Goal: Information Seeking & Learning: Learn about a topic

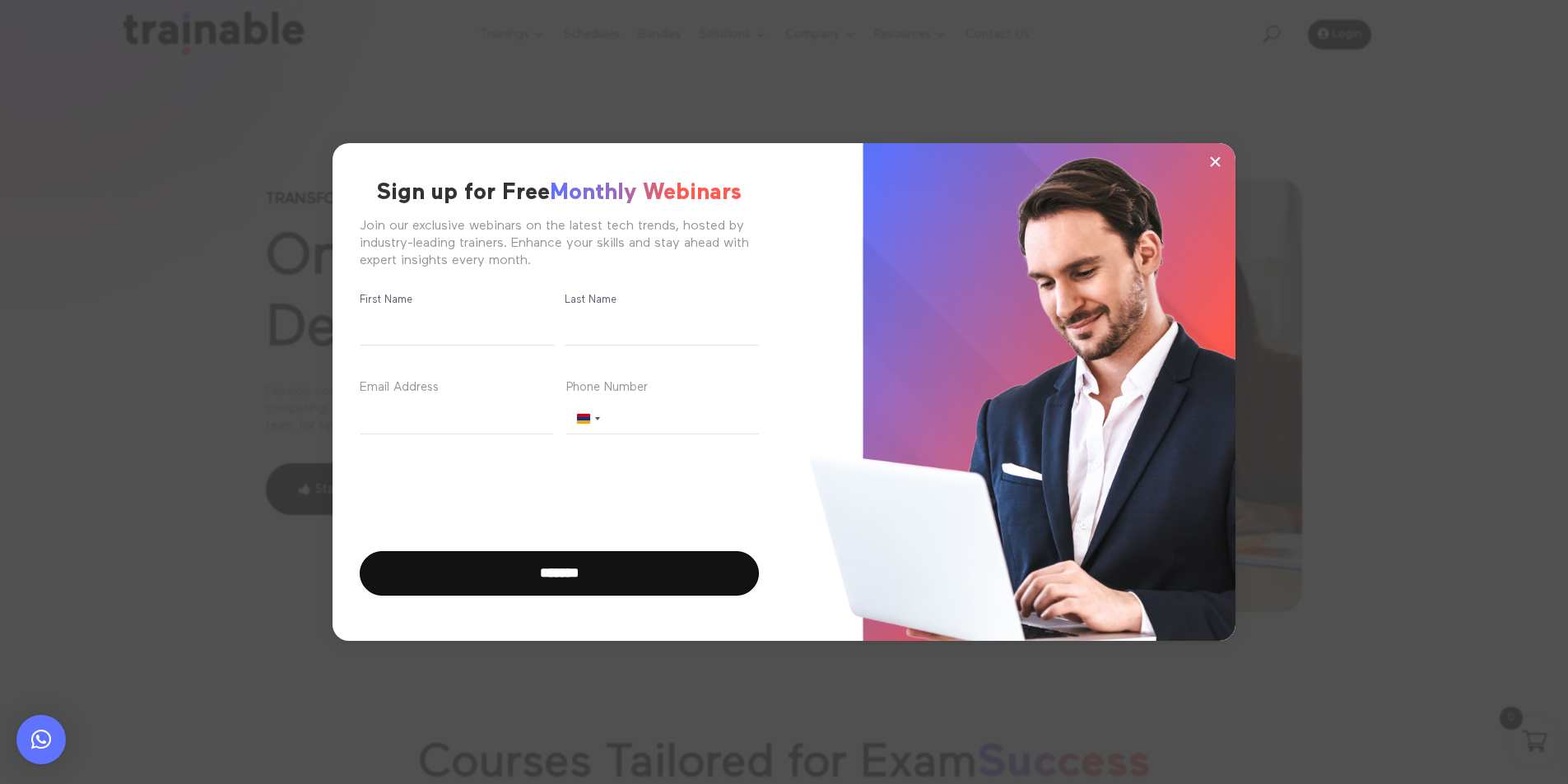
click at [1218, 163] on span "×" at bounding box center [1215, 160] width 14 height 24
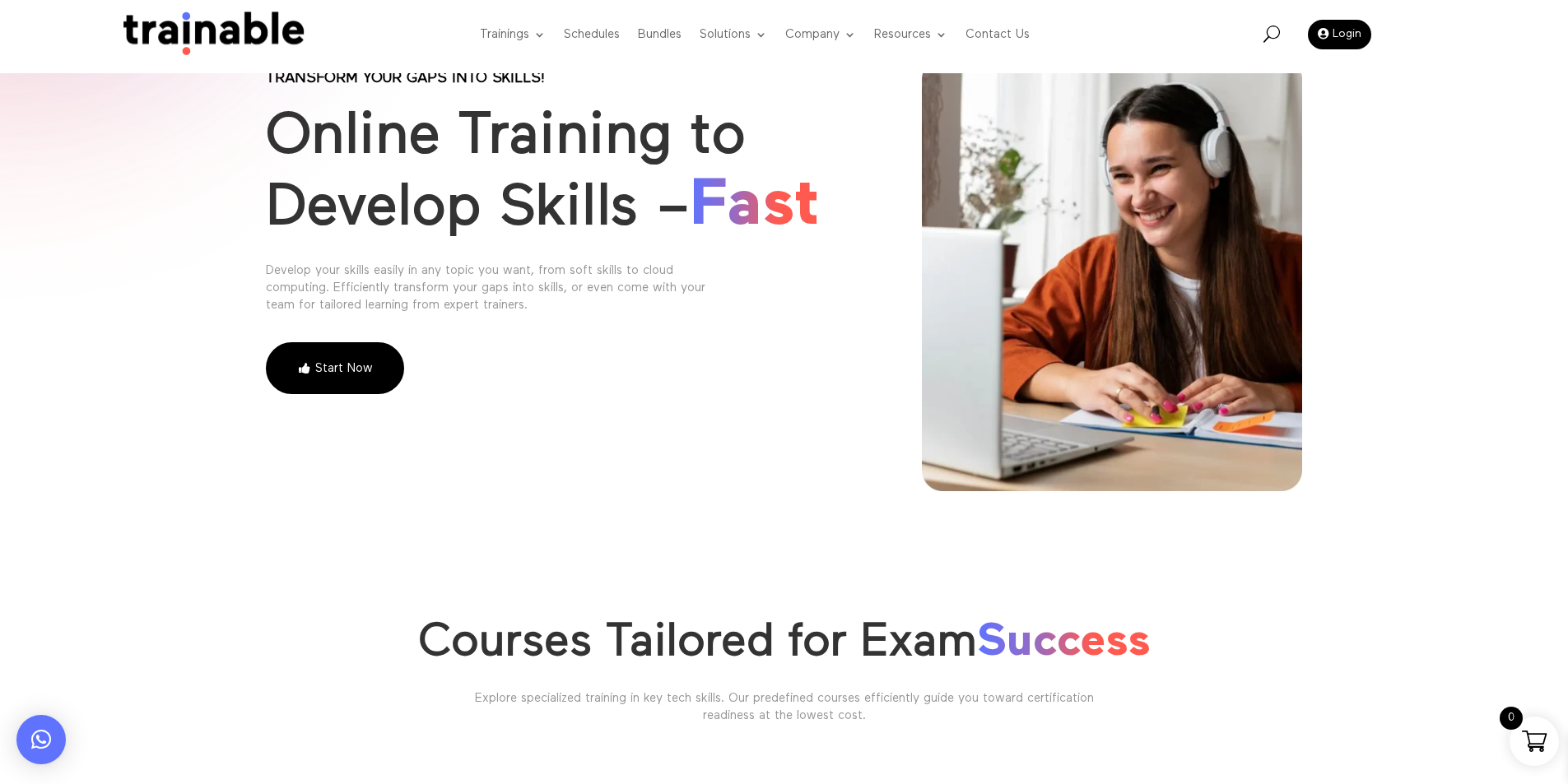
scroll to position [82, 0]
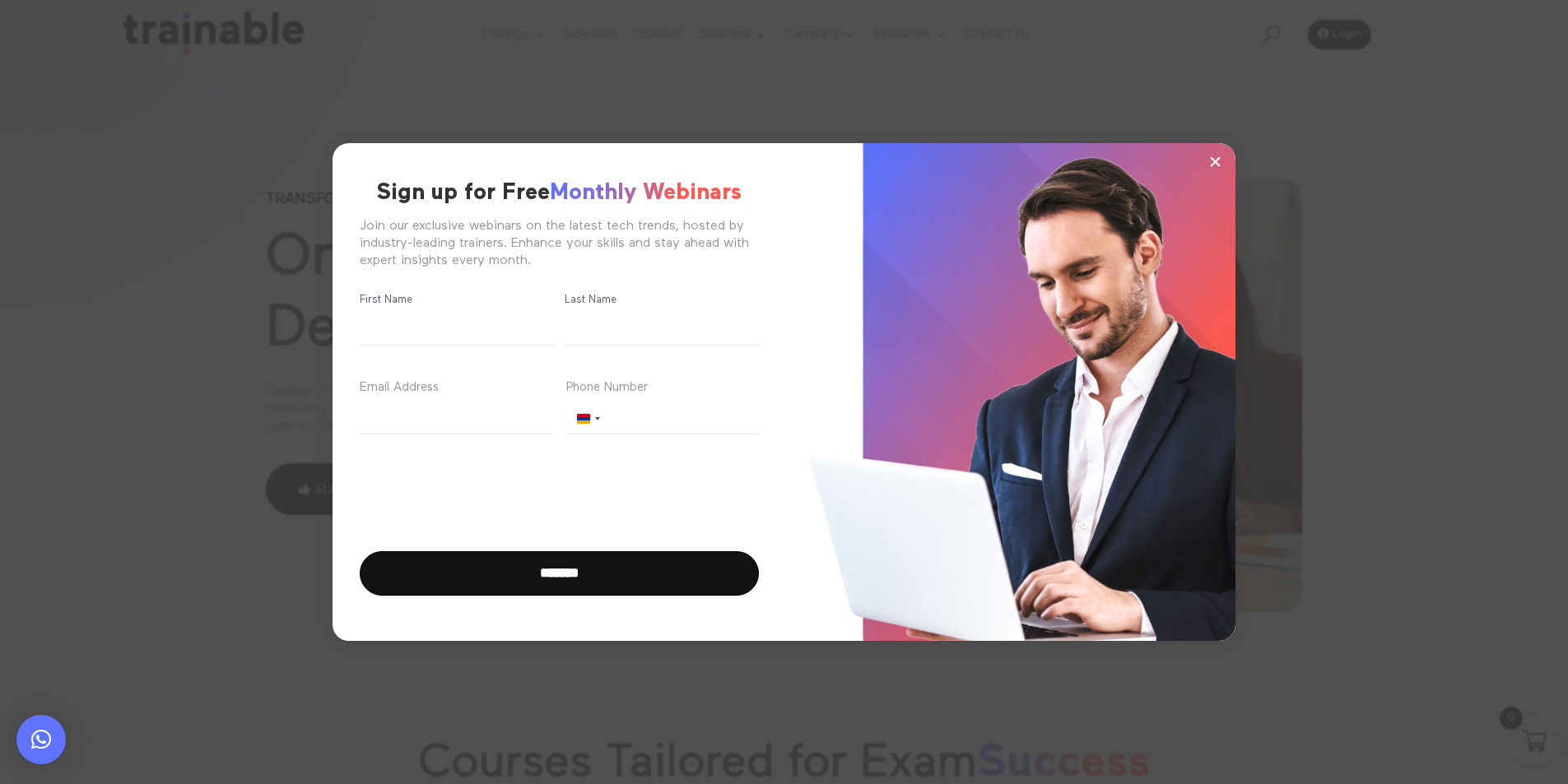
click at [1214, 157] on span "×" at bounding box center [1215, 160] width 14 height 24
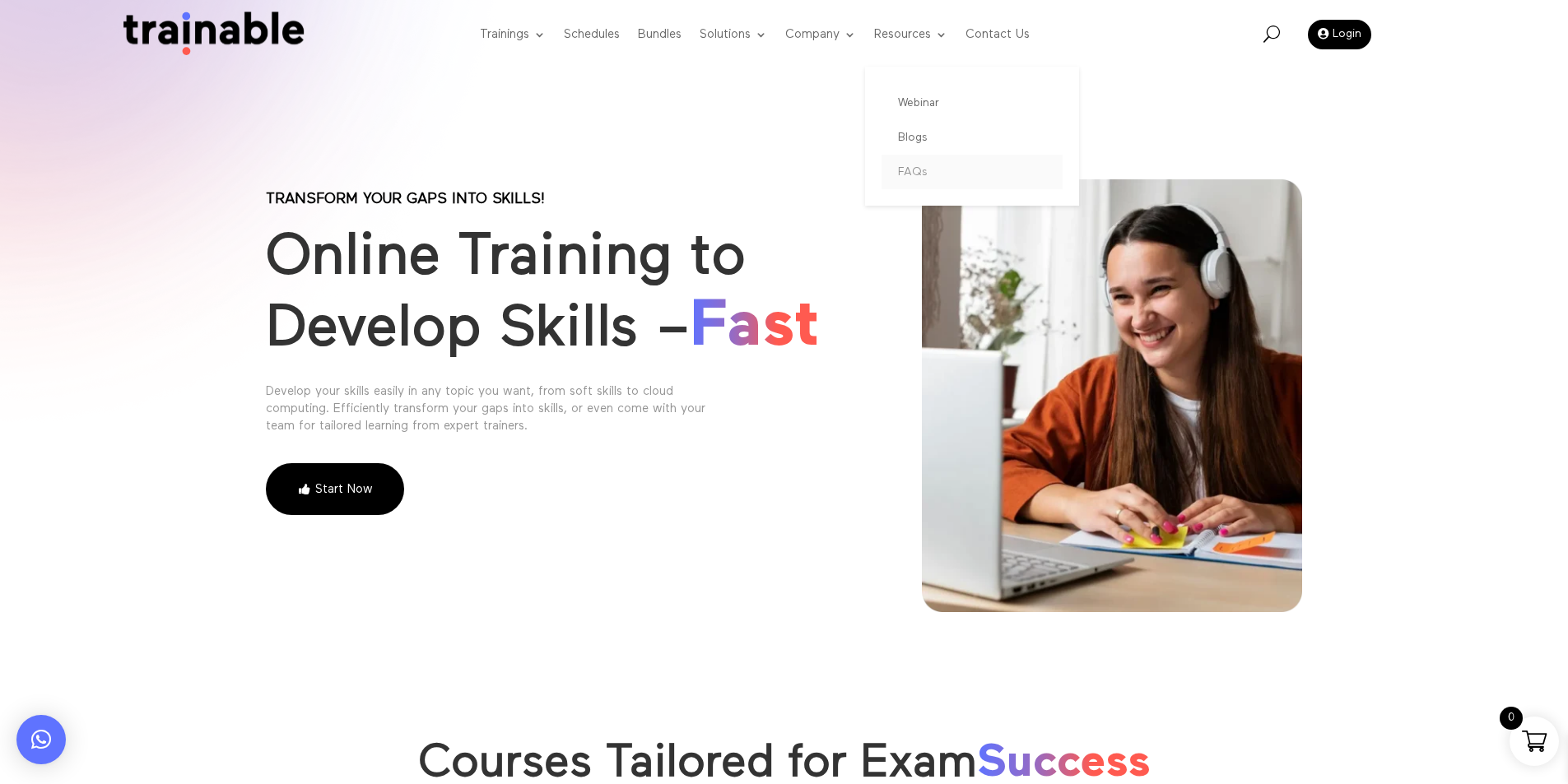
click at [926, 166] on link "FAQs" at bounding box center [971, 171] width 181 height 34
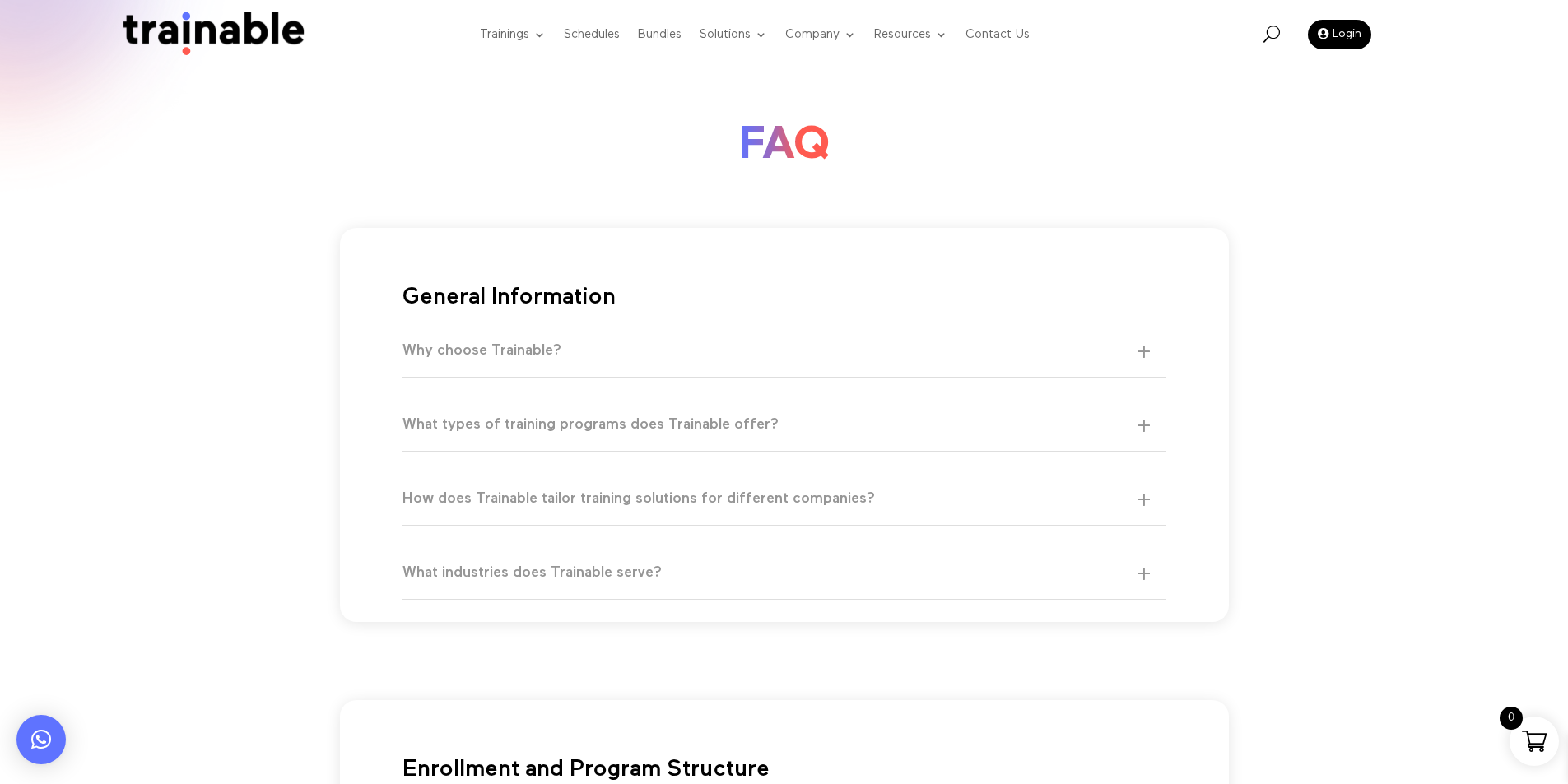
click at [484, 348] on h5 "Why choose Trainable?" at bounding box center [776, 351] width 747 height 19
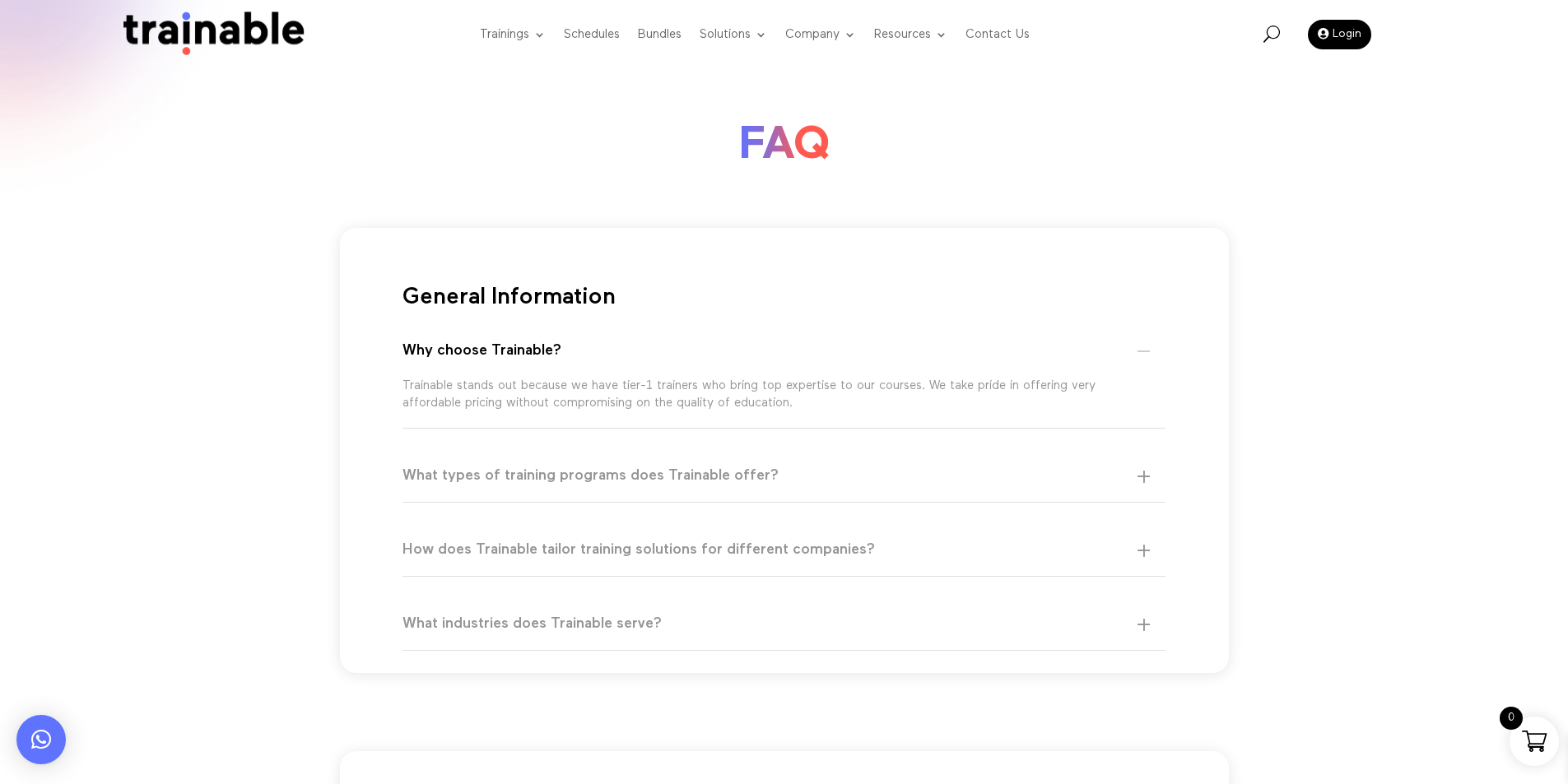
click at [576, 459] on div "What types of training programs does Trainable offer? Trainable offers a wide r…" at bounding box center [784, 476] width 764 height 53
click at [577, 469] on h5 "What types of training programs does Trainable offer?" at bounding box center [776, 475] width 747 height 19
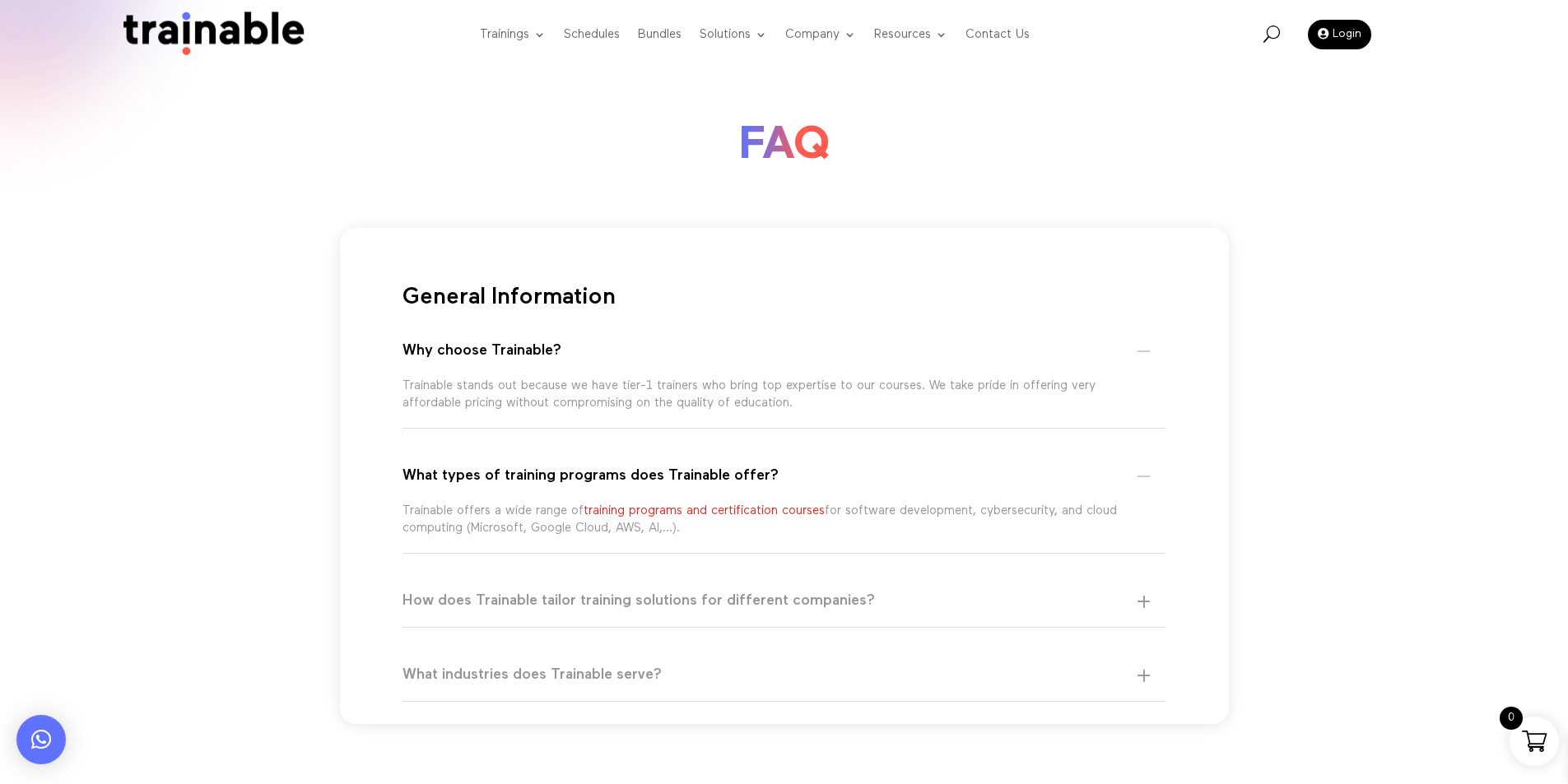
click at [907, 598] on h5 "How does Trainable tailor training solutions for different companies?" at bounding box center [776, 600] width 747 height 19
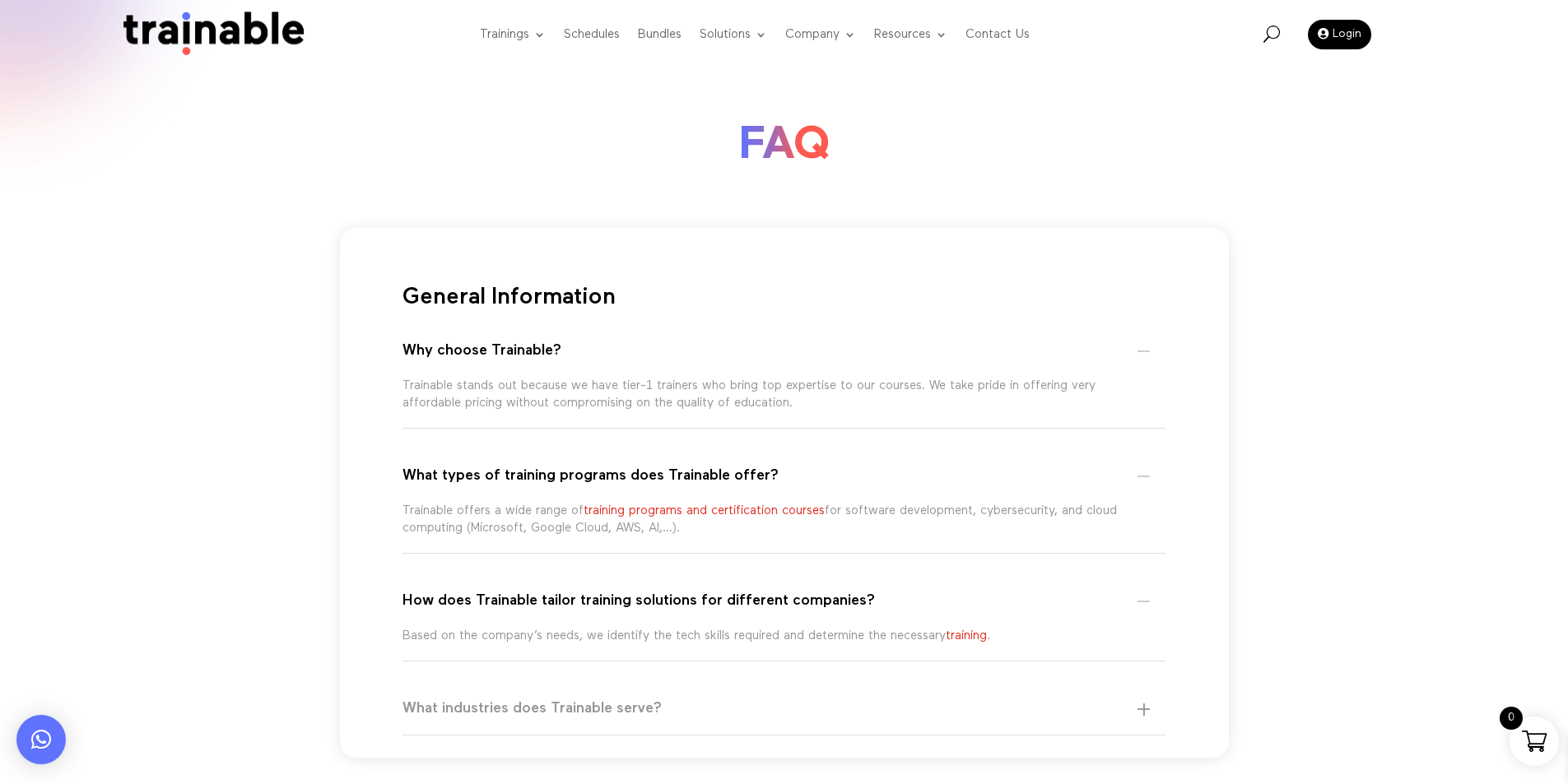
click at [608, 704] on h5 "What industries does Trainable serve?" at bounding box center [776, 708] width 747 height 19
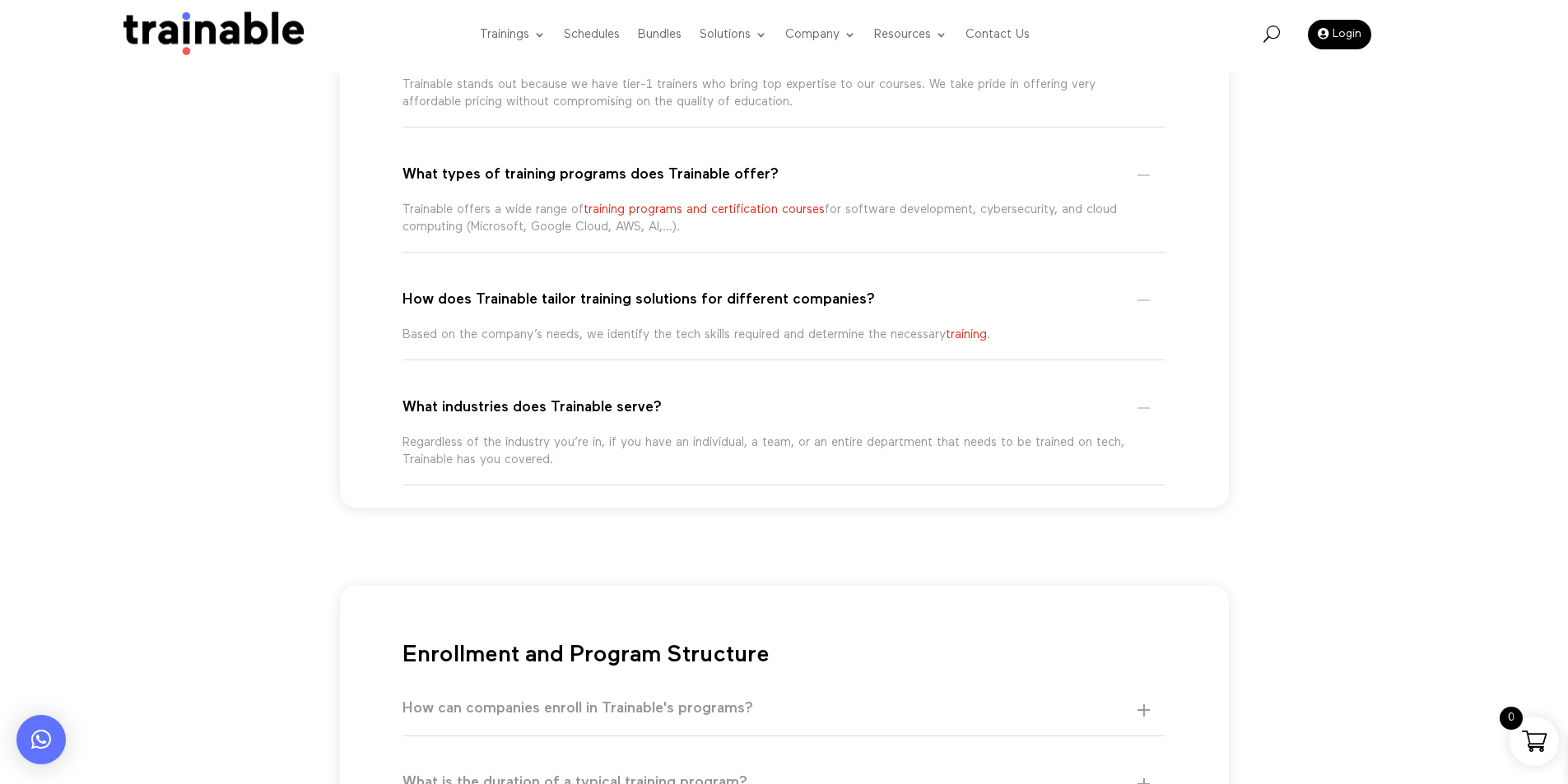
scroll to position [329, 0]
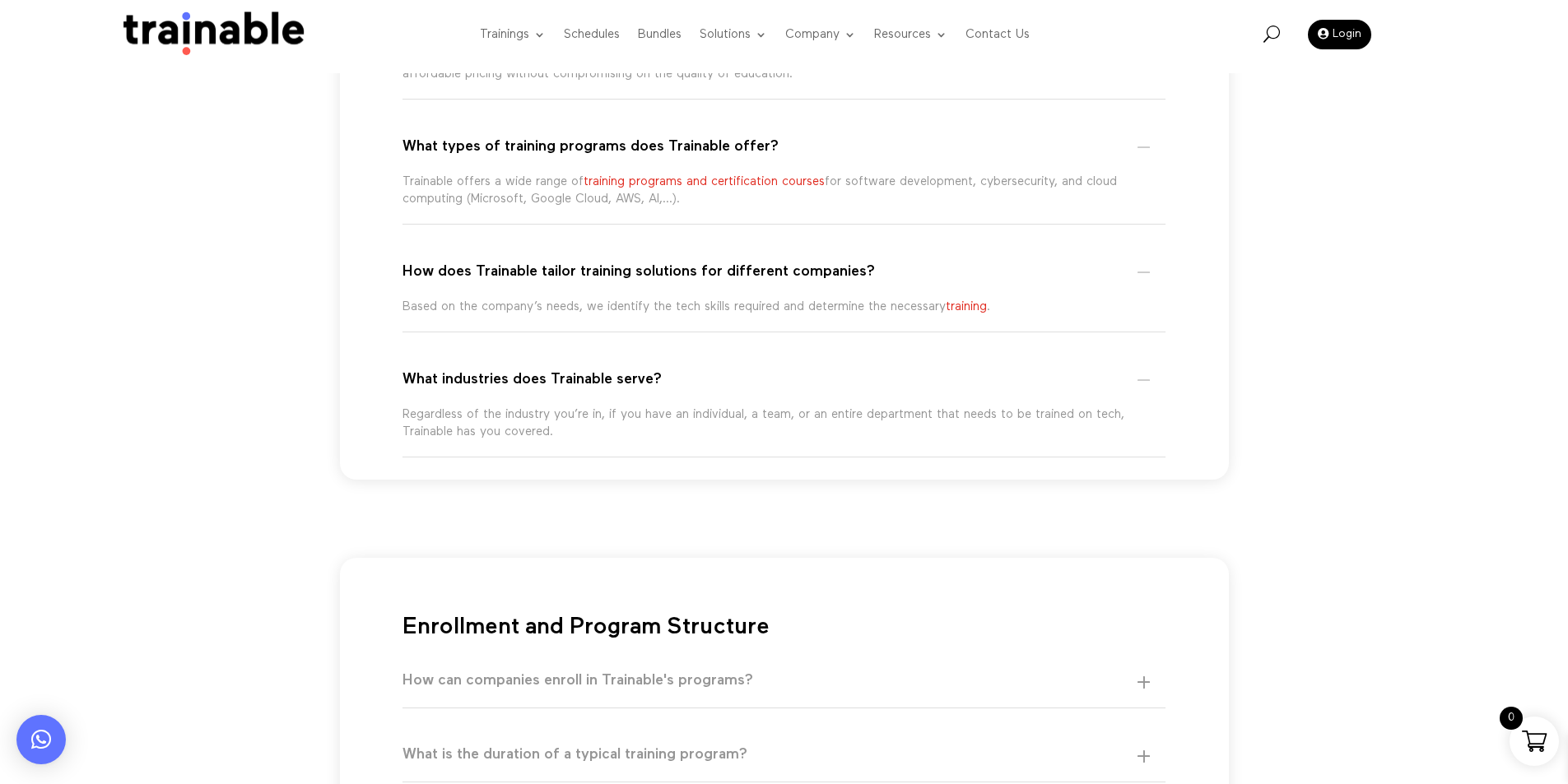
click at [716, 332] on div "How does Trainable tailor training solutions for different companies? Based on …" at bounding box center [784, 289] width 764 height 86
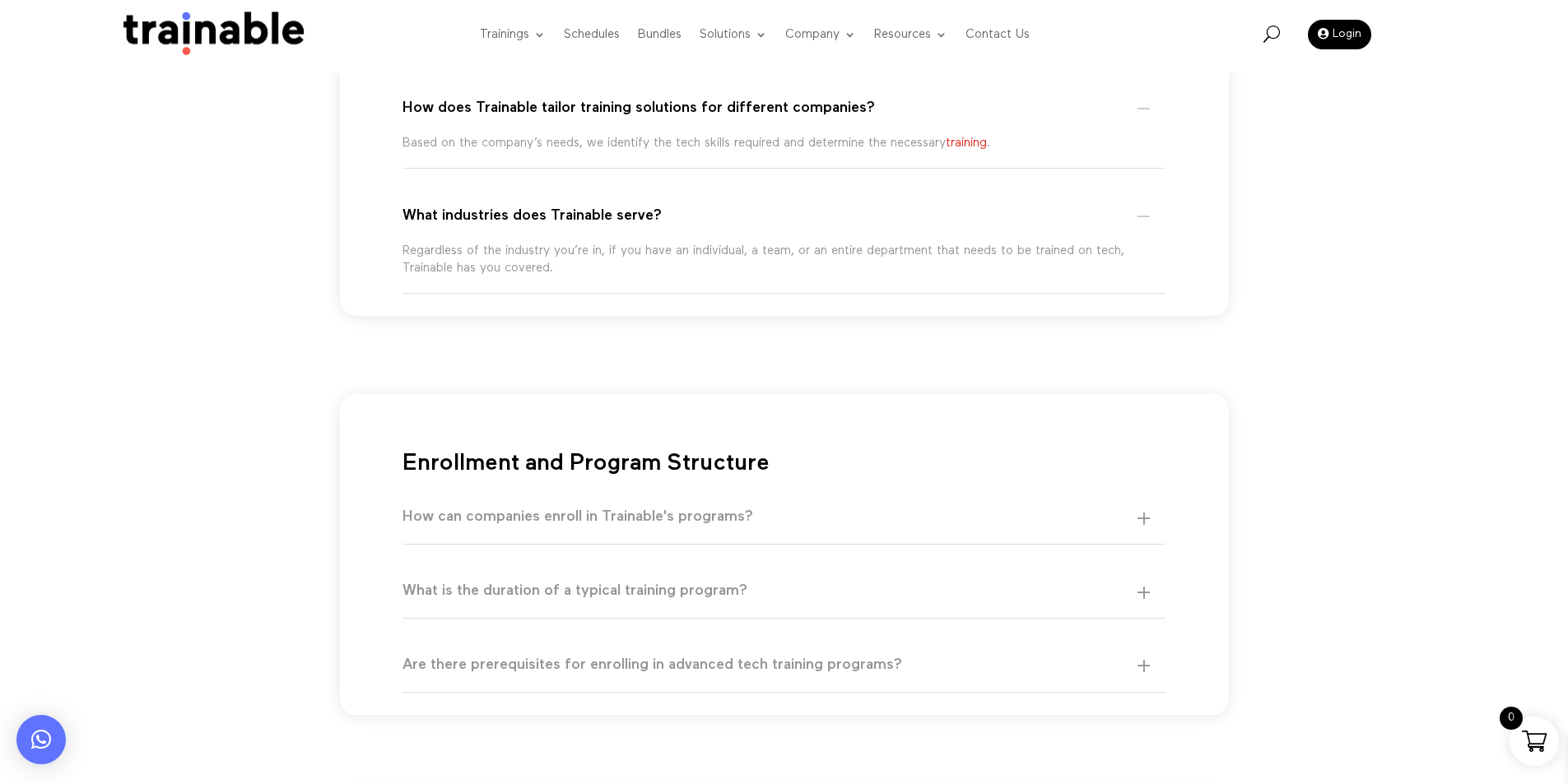
scroll to position [494, 0]
click at [1066, 535] on div "How can companies enroll in Trainable's programs? You can enroll in any of our …" at bounding box center [784, 516] width 764 height 53
click at [891, 521] on h5 "How can companies enroll in Trainable's programs?" at bounding box center [776, 516] width 747 height 19
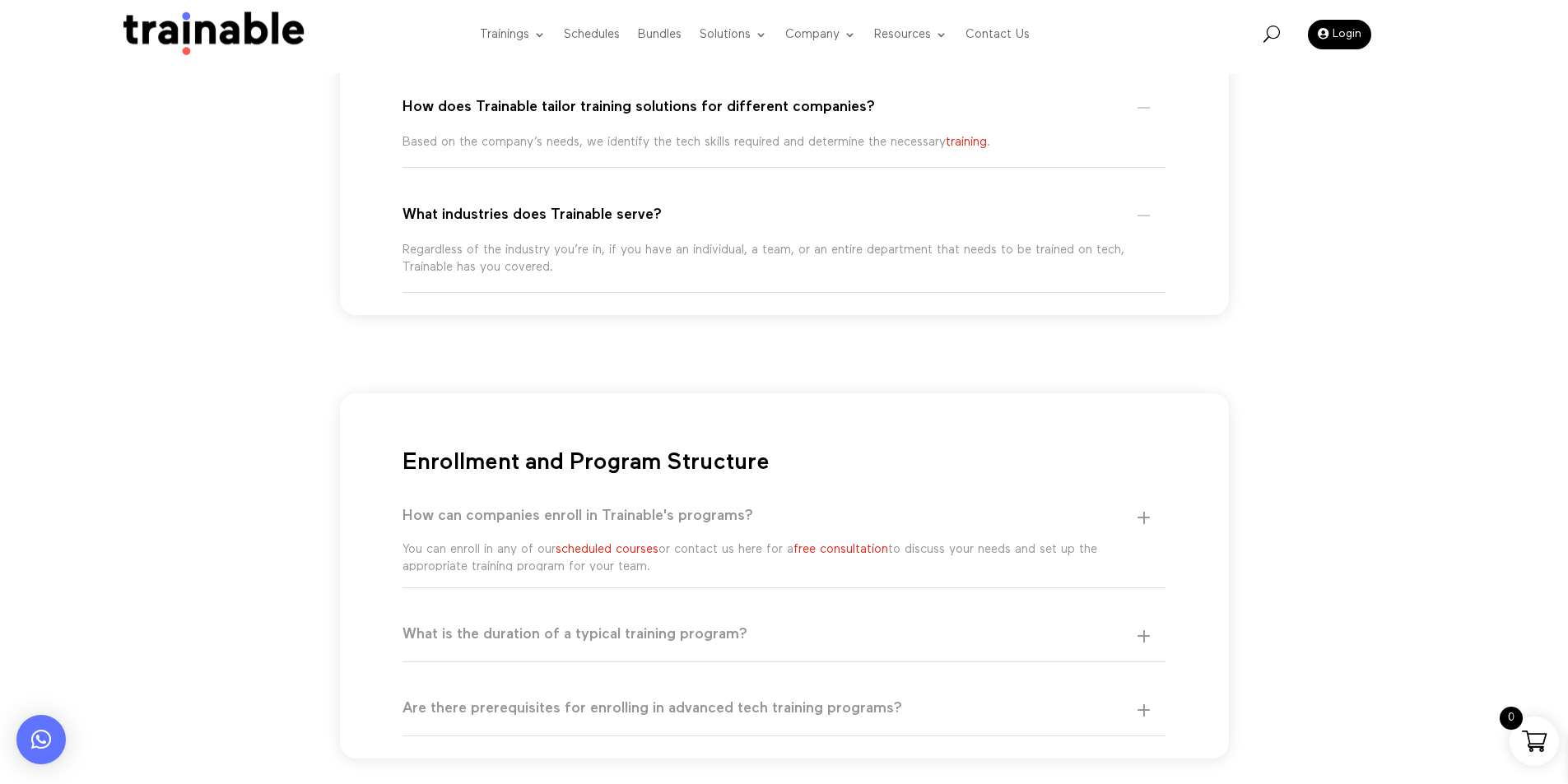
click at [626, 600] on div "Enrollment and Program Structure How can companies enroll in Trainable's progra…" at bounding box center [784, 596] width 764 height 279
click at [614, 633] on h5 "What is the duration of a typical training program?" at bounding box center [776, 640] width 747 height 19
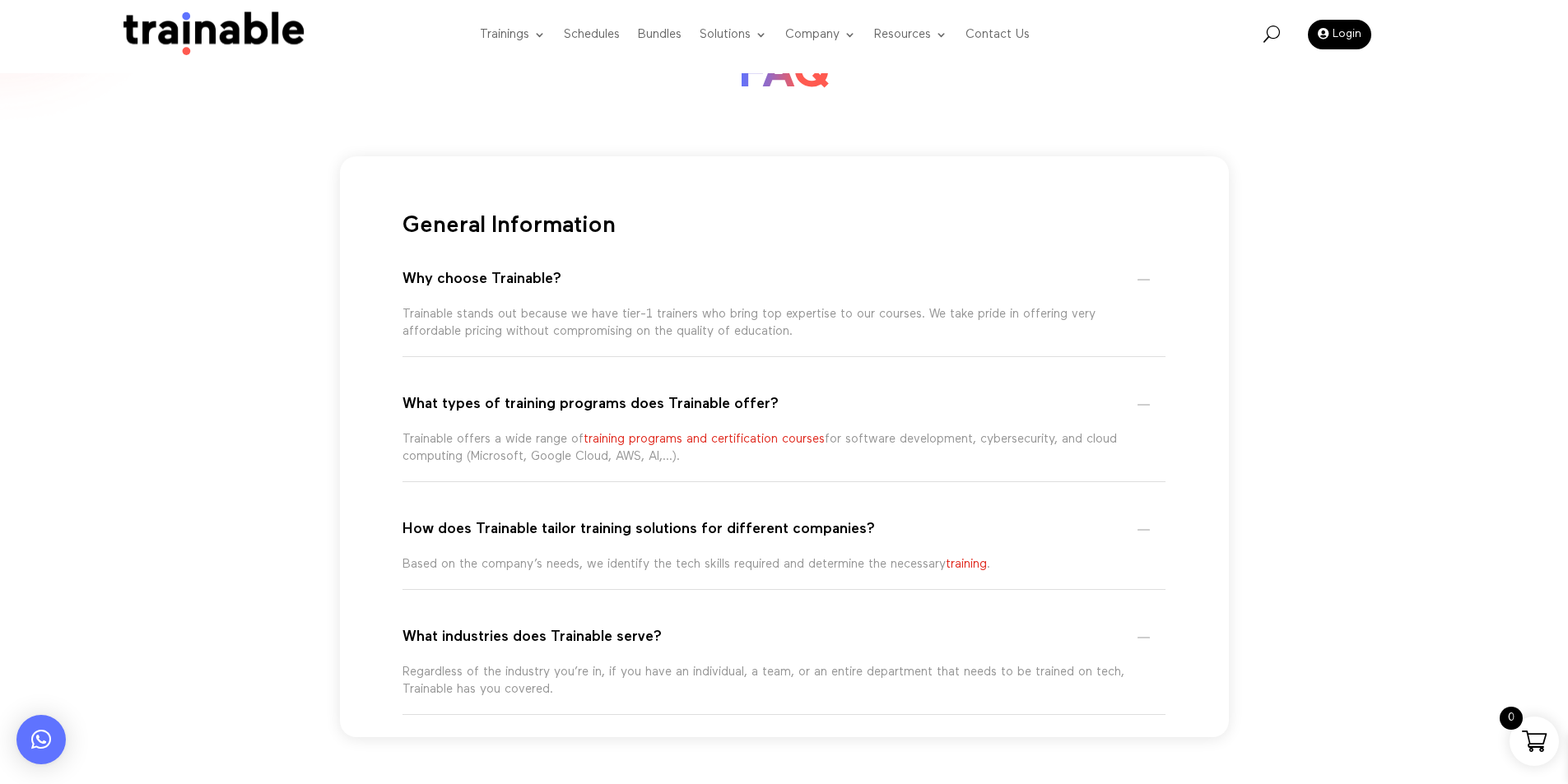
scroll to position [0, 0]
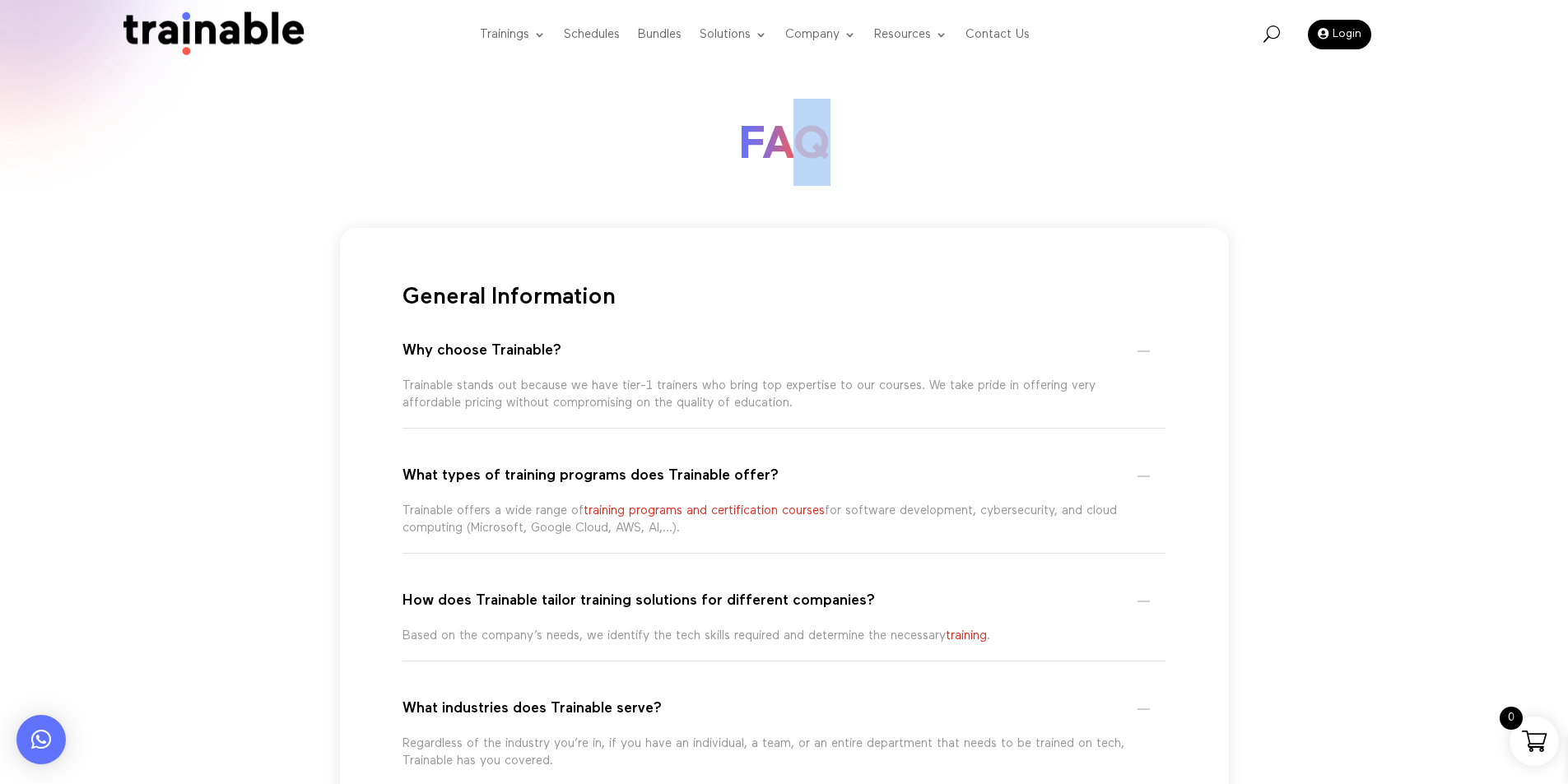
drag, startPoint x: 894, startPoint y: 146, endPoint x: 102, endPoint y: 144, distance: 792.0
click at [784, 146] on h1 "FAQ" at bounding box center [784, 146] width 1038 height 96
drag, startPoint x: 754, startPoint y: 155, endPoint x: 1071, endPoint y: 165, distance: 317.2
click at [1071, 165] on h1 "FAQ" at bounding box center [784, 146] width 1038 height 96
click at [1064, 161] on h1 "FAQ" at bounding box center [784, 146] width 1038 height 96
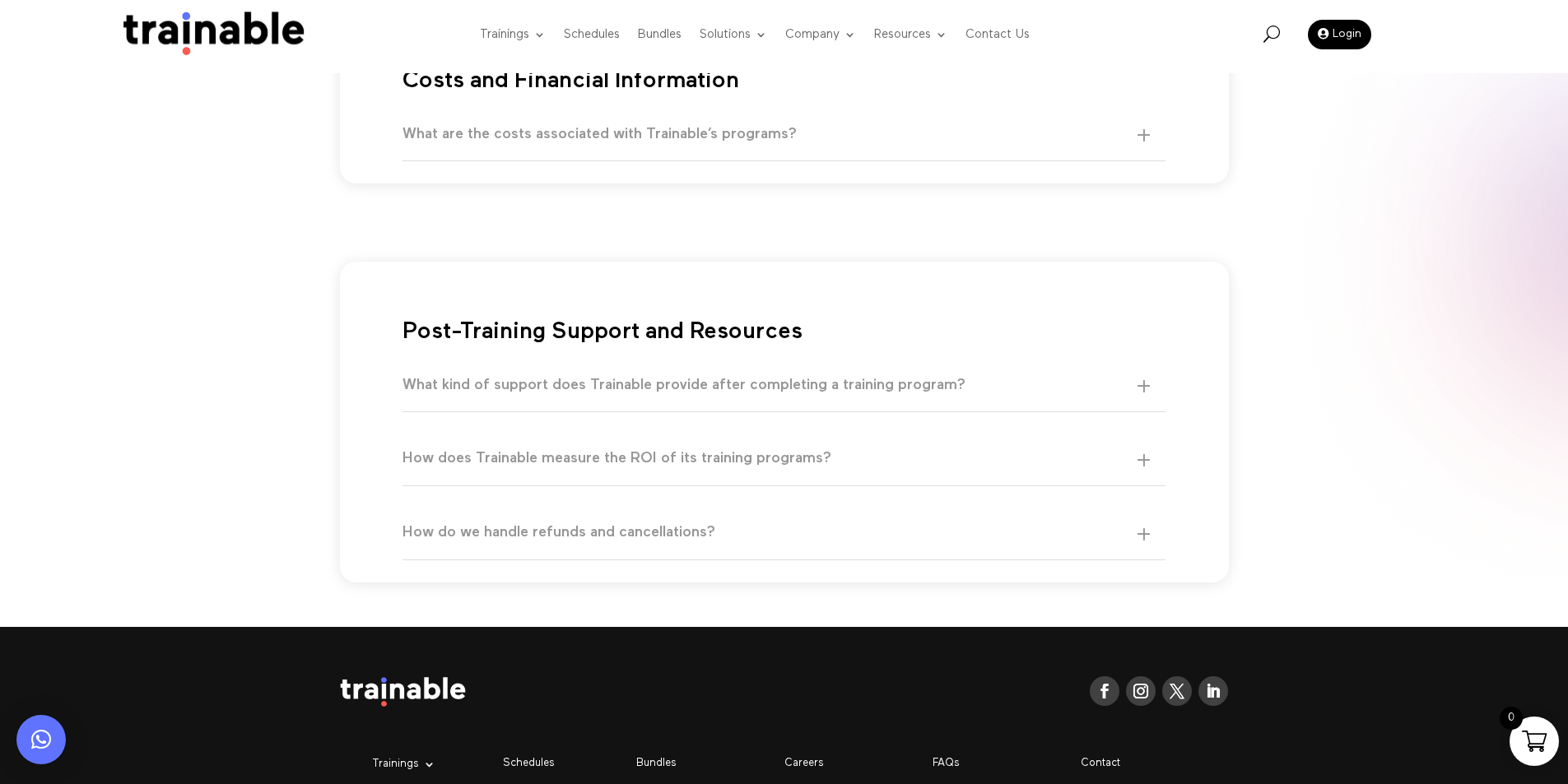
scroll to position [1810, 0]
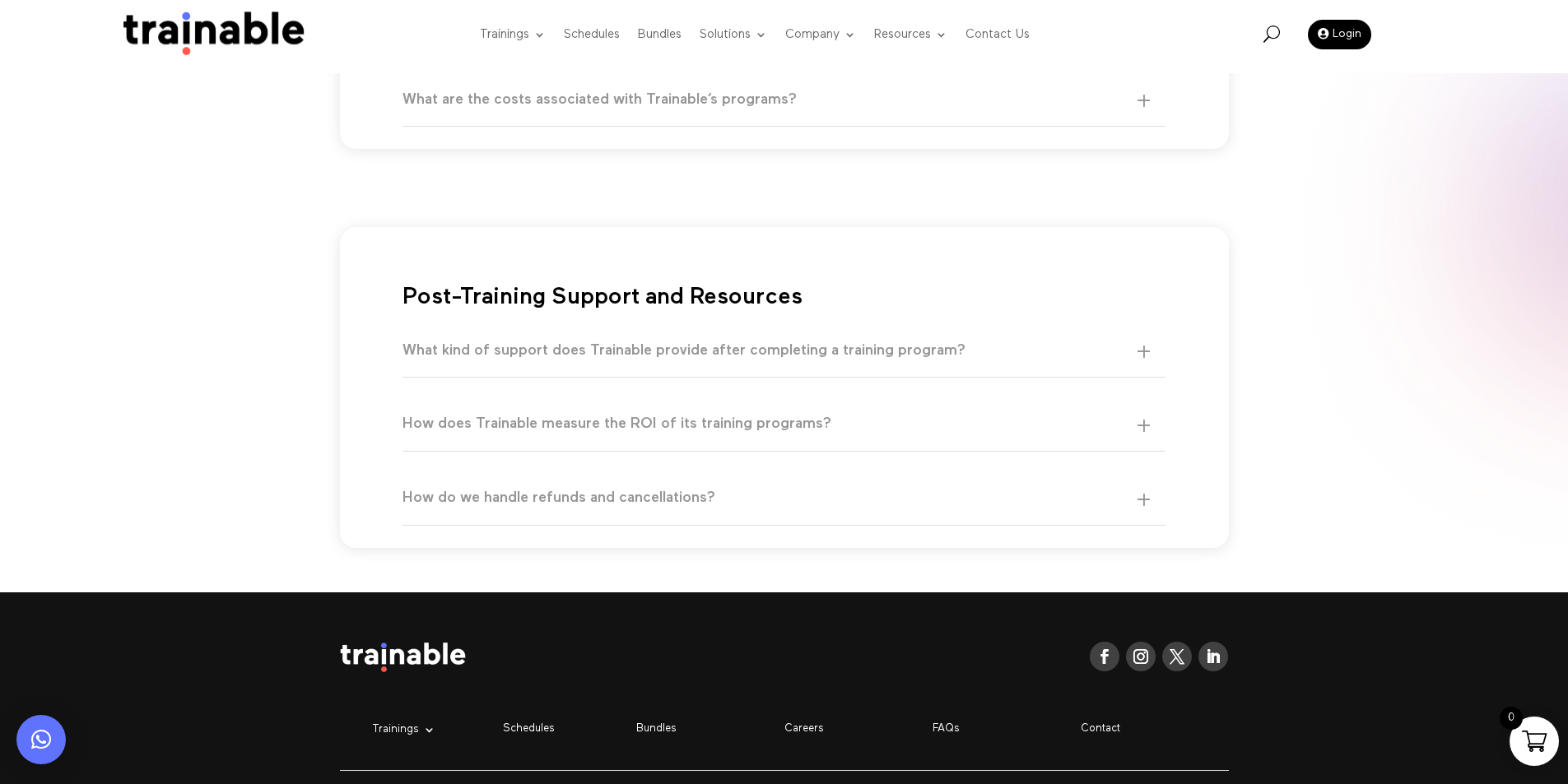
click at [662, 485] on div "How do we handle refunds and cancellations? For more information, visit the ref…" at bounding box center [784, 499] width 764 height 53
click at [672, 499] on h5 "How do we handle refunds and cancellations?" at bounding box center [776, 497] width 747 height 19
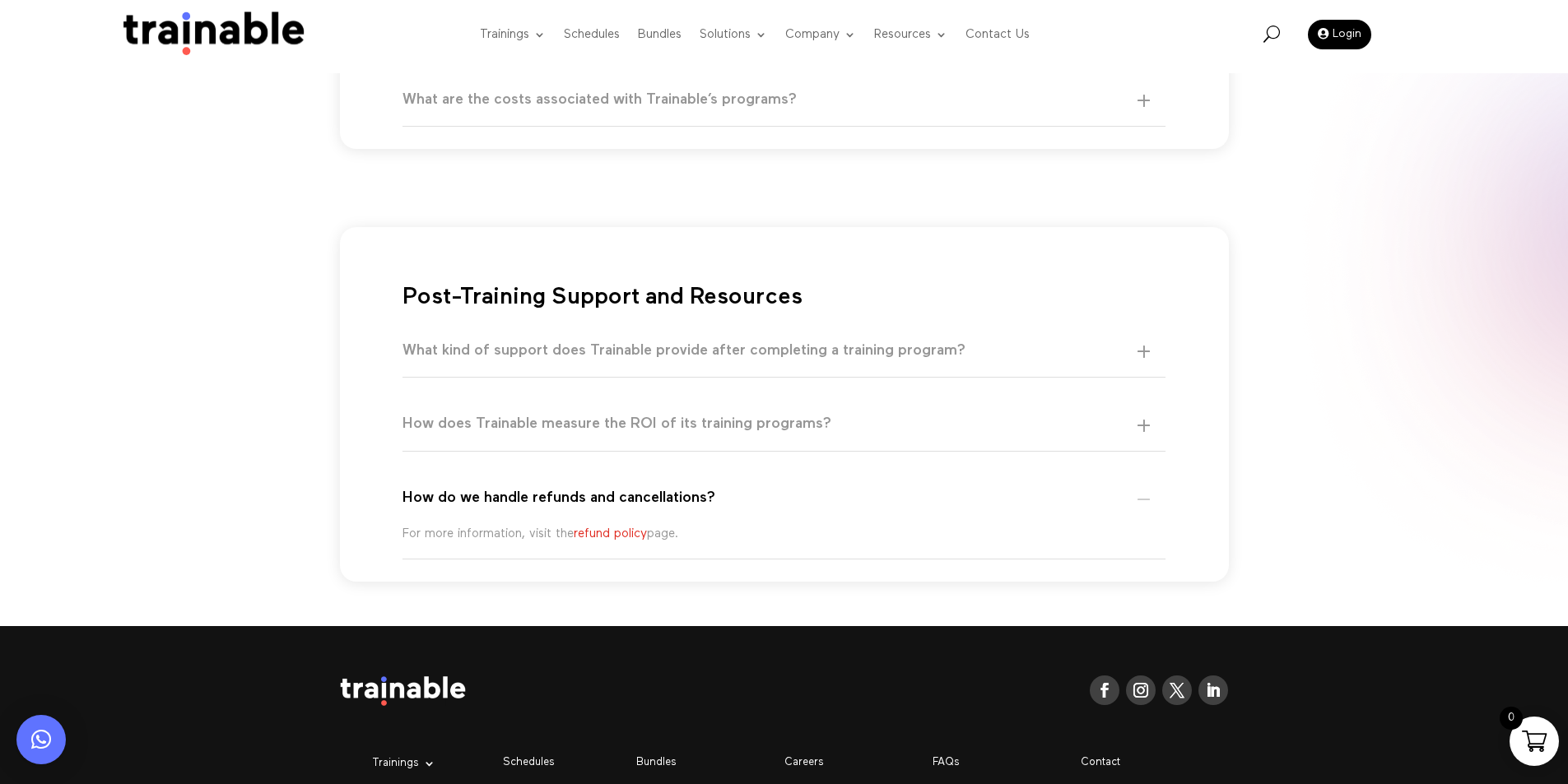
click at [608, 534] on link "refund policy" at bounding box center [610, 533] width 73 height 13
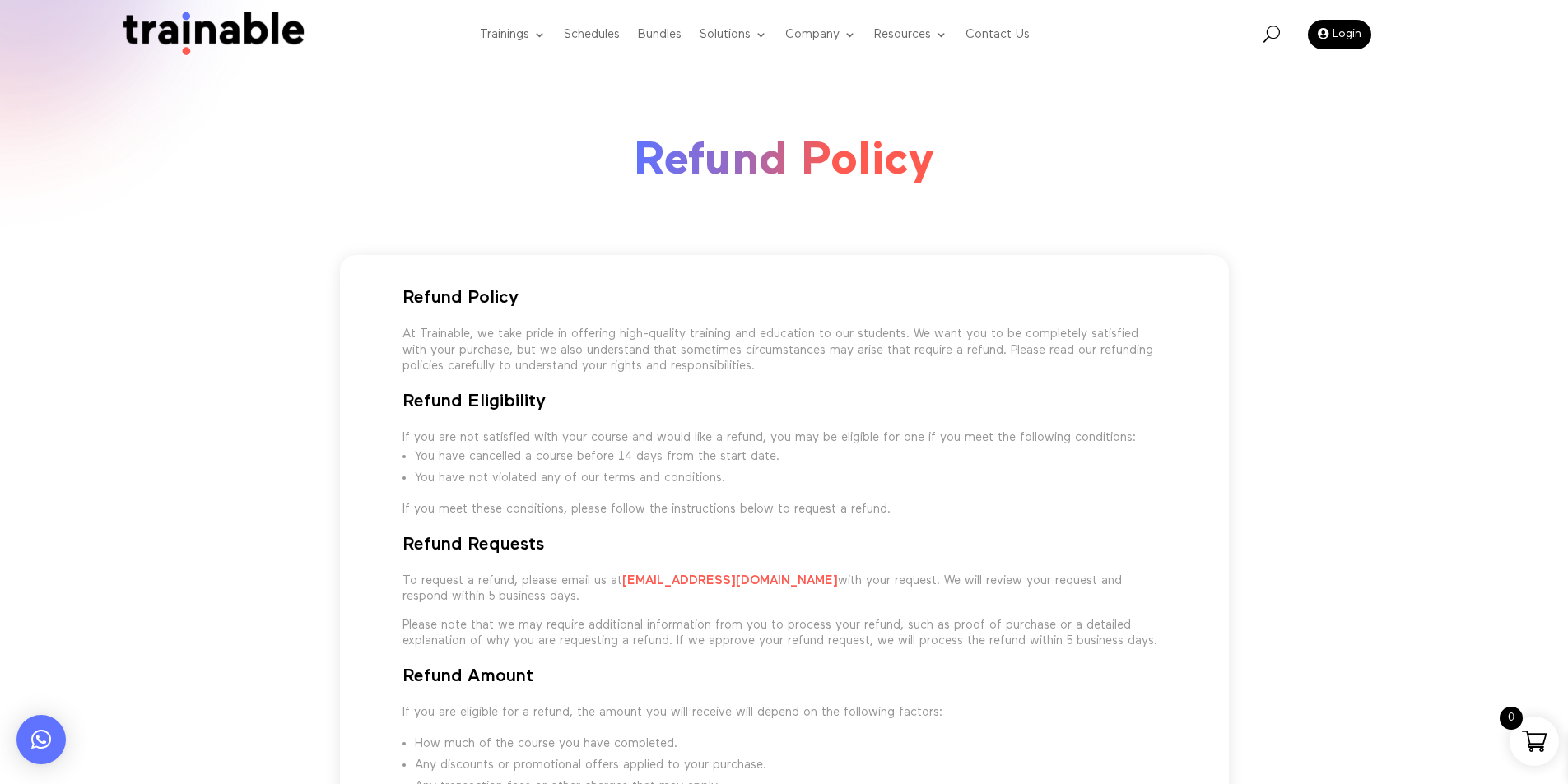
click at [446, 344] on div "At Trainable, we take pride in offering high-quality training and education to …" at bounding box center [784, 351] width 764 height 49
click at [930, 177] on link "FAQs" at bounding box center [971, 171] width 181 height 34
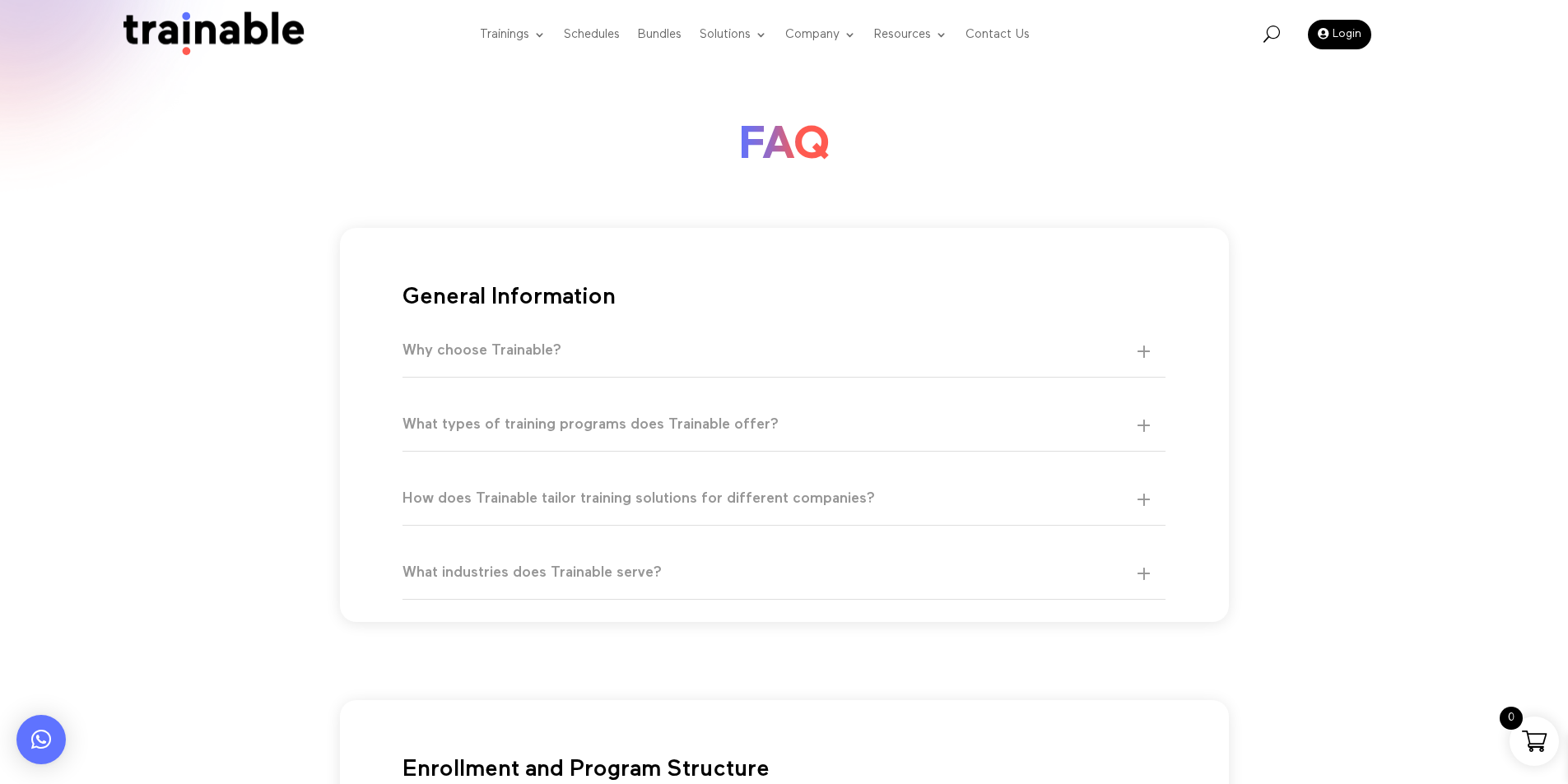
click at [484, 357] on h5 "Why choose Trainable?" at bounding box center [776, 351] width 747 height 19
